Goal: Find specific page/section: Find specific page/section

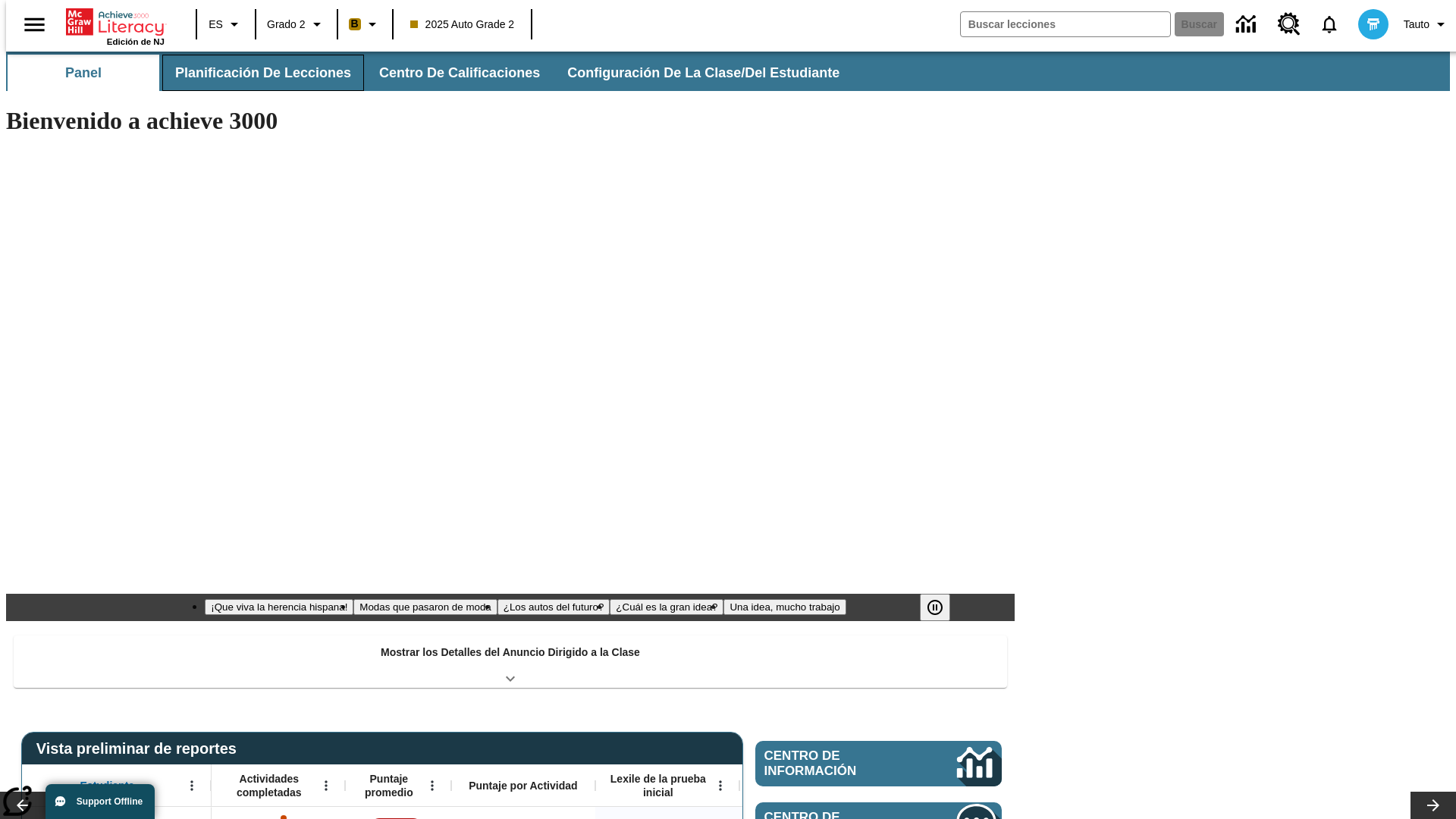
click at [254, 73] on span "Planificación de lecciones" at bounding box center [263, 73] width 176 height 17
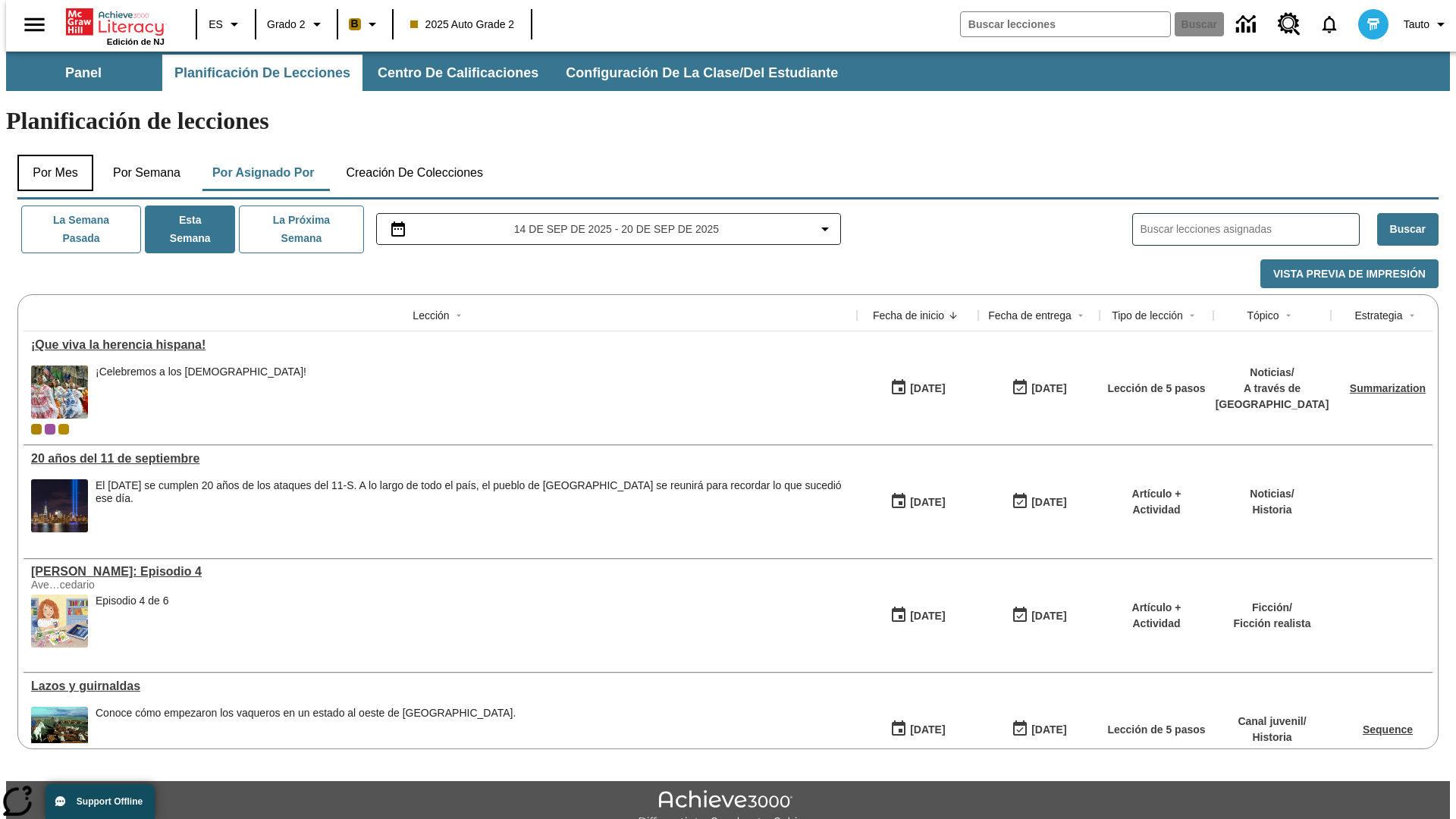
click at [49, 155] on button "Por mes" at bounding box center [55, 173] width 76 height 37
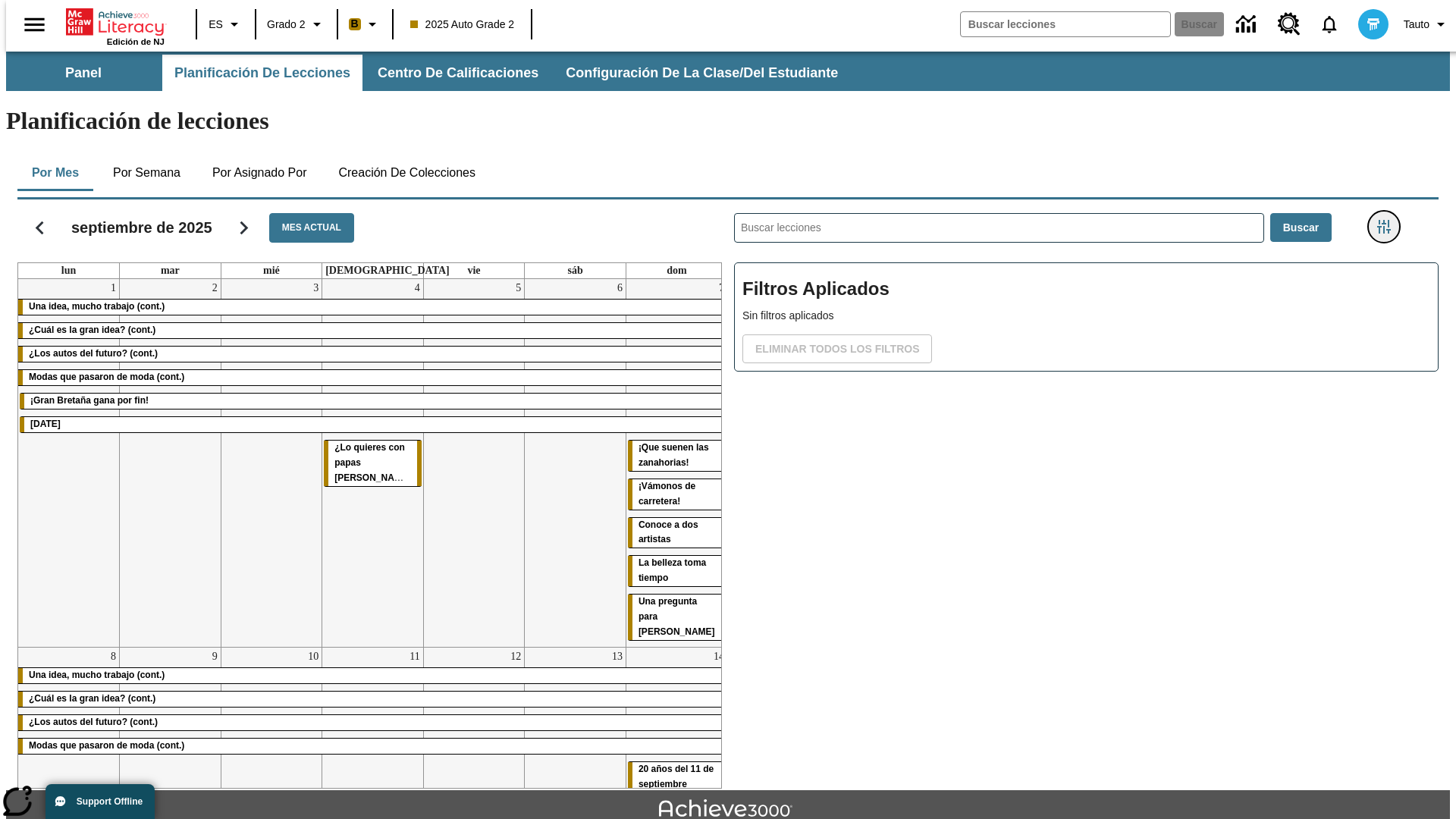
click at [1389, 220] on icon "Menú lateral de filtros" at bounding box center [1384, 226] width 13 height 13
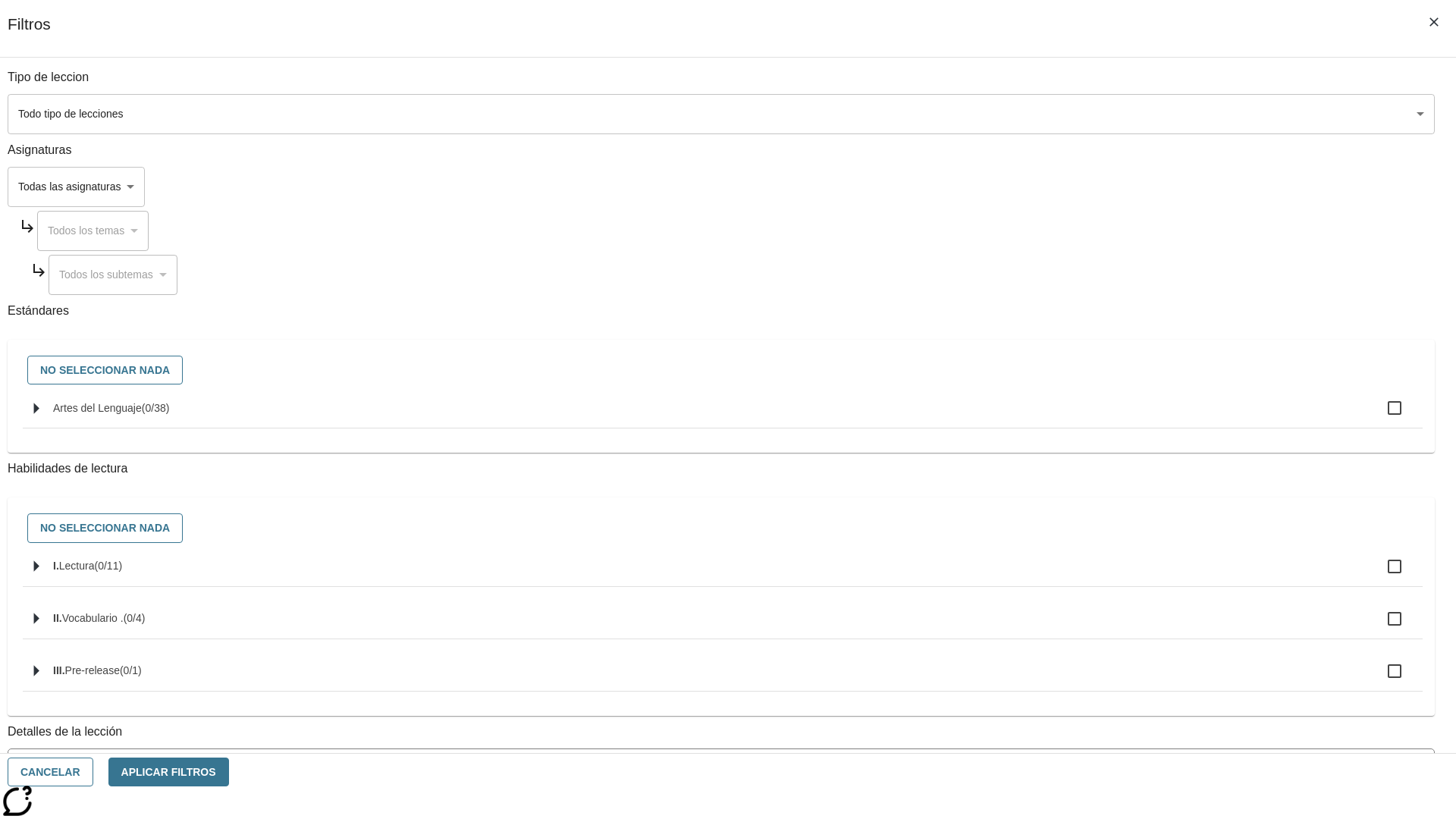
click at [1093, 612] on body "Saltar al contenido principal Edición de NJ ES Grado 2 B 2025 Auto Grade 2 Busc…" at bounding box center [728, 470] width 1444 height 837
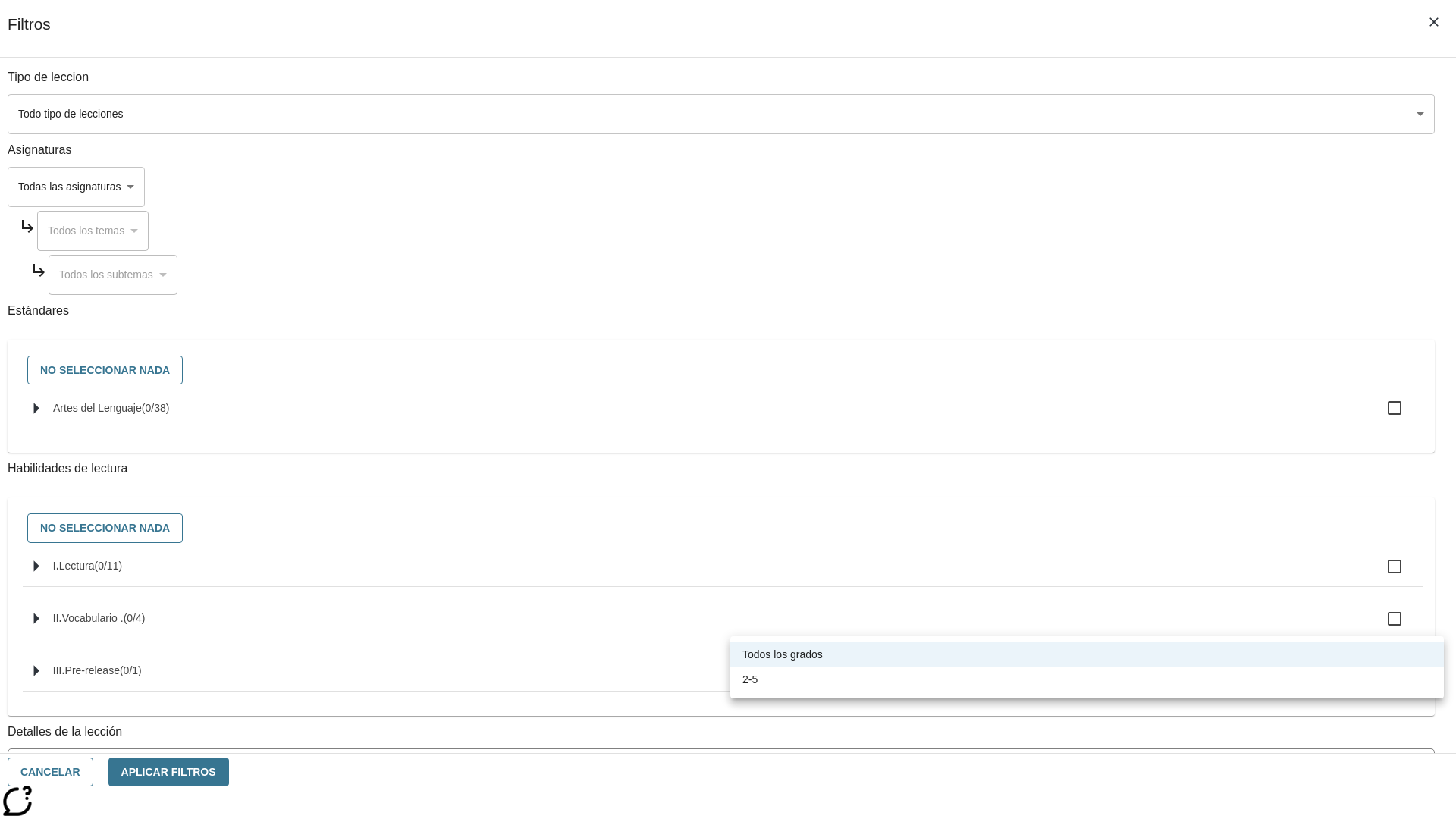
scroll to position [474, 0]
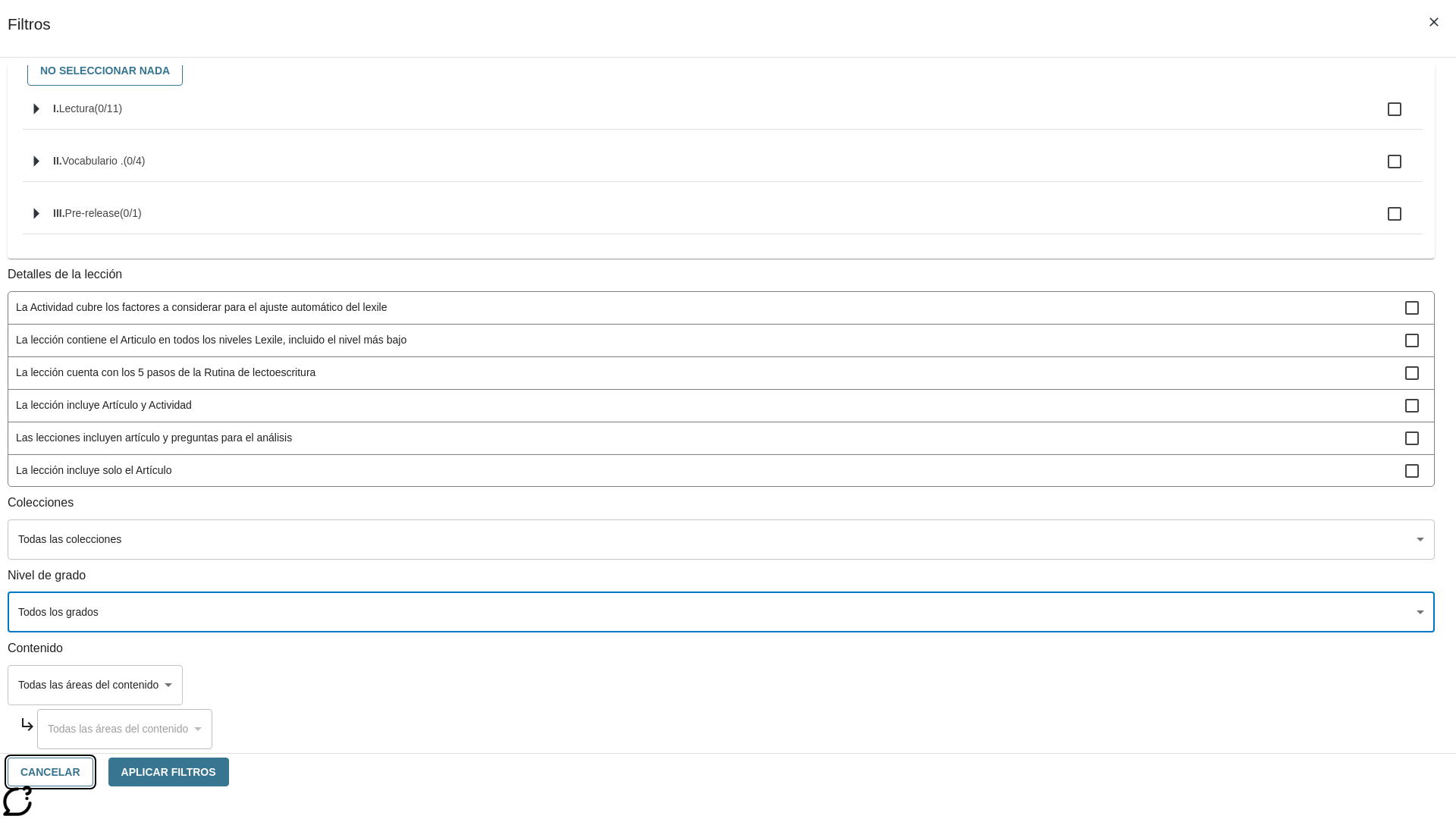
click at [93, 772] on button "Cancelar" at bounding box center [51, 773] width 86 height 30
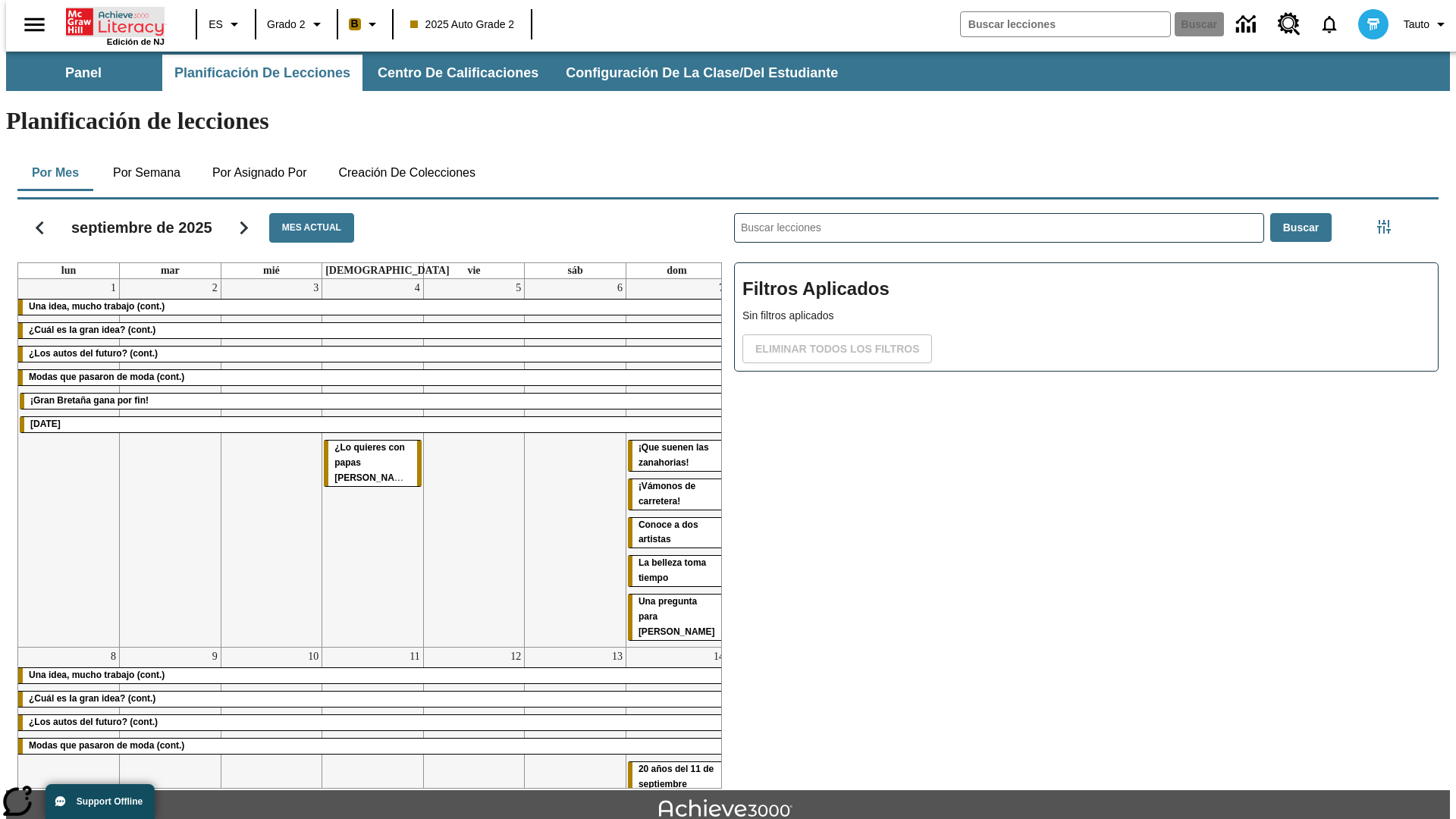
click at [109, 20] on icon "Portada" at bounding box center [116, 22] width 101 height 30
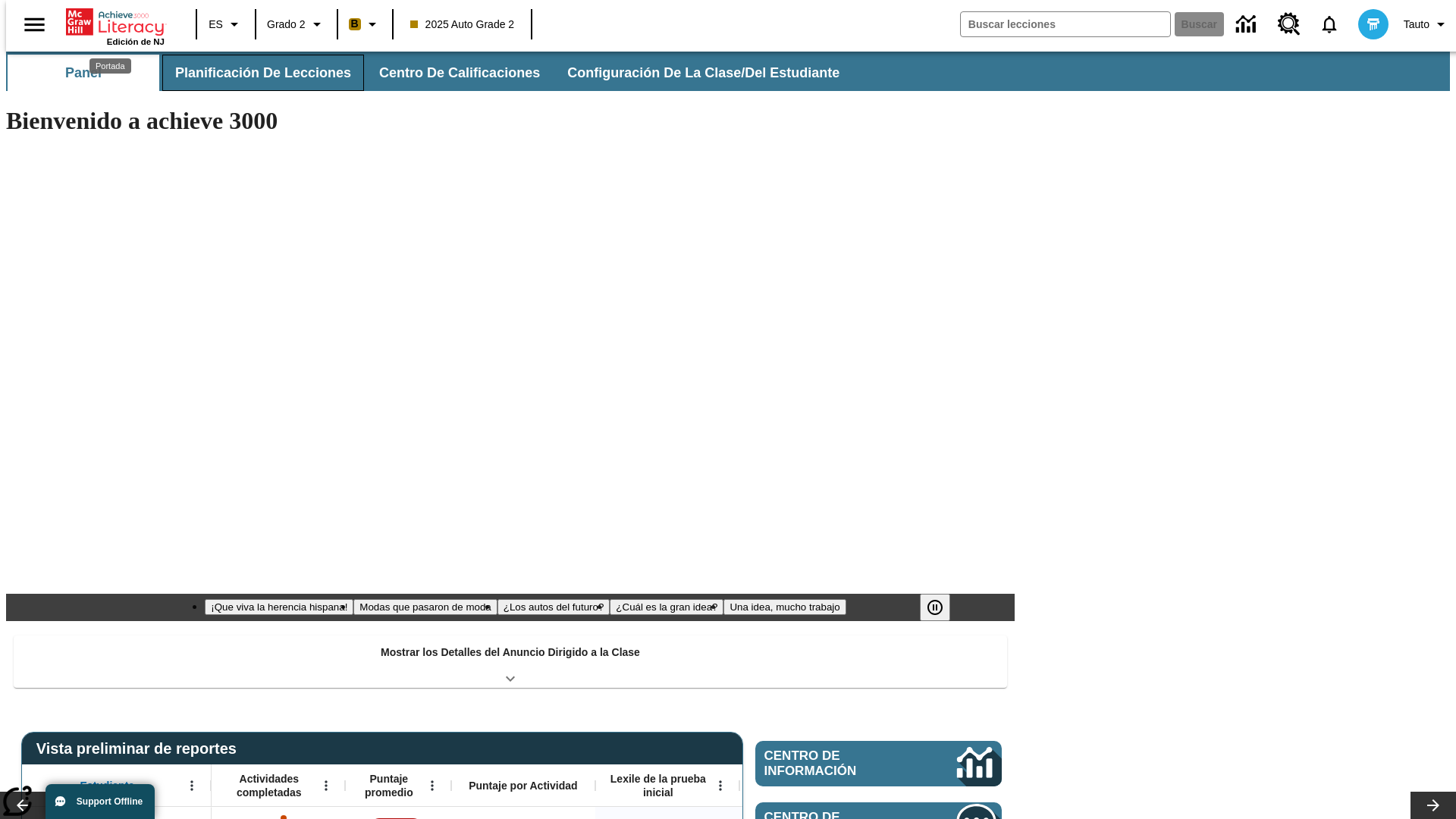
click at [254, 73] on span "Planificación de lecciones" at bounding box center [263, 73] width 176 height 17
